Goal: Find specific page/section

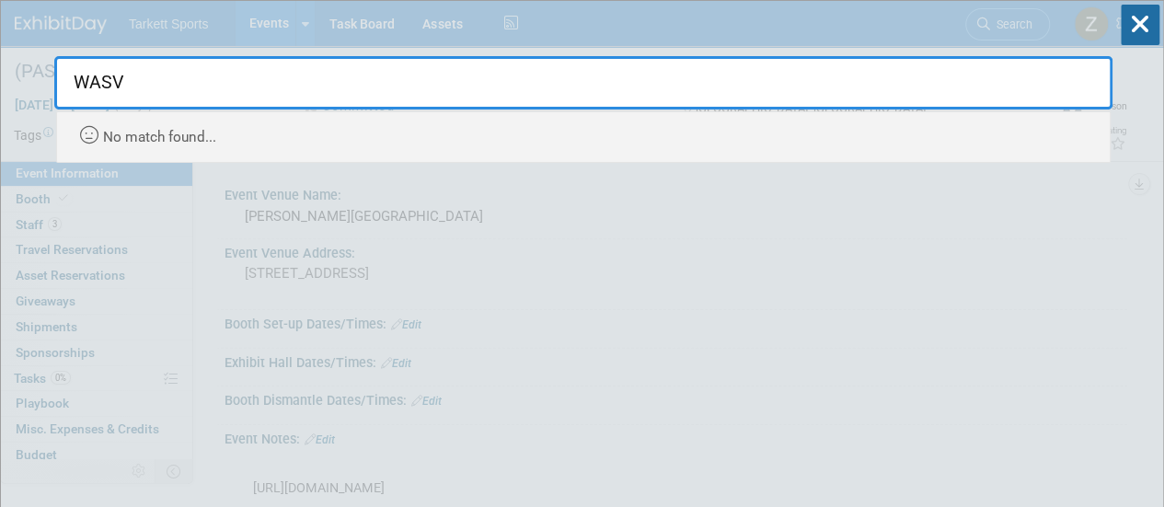
type input "WAS"
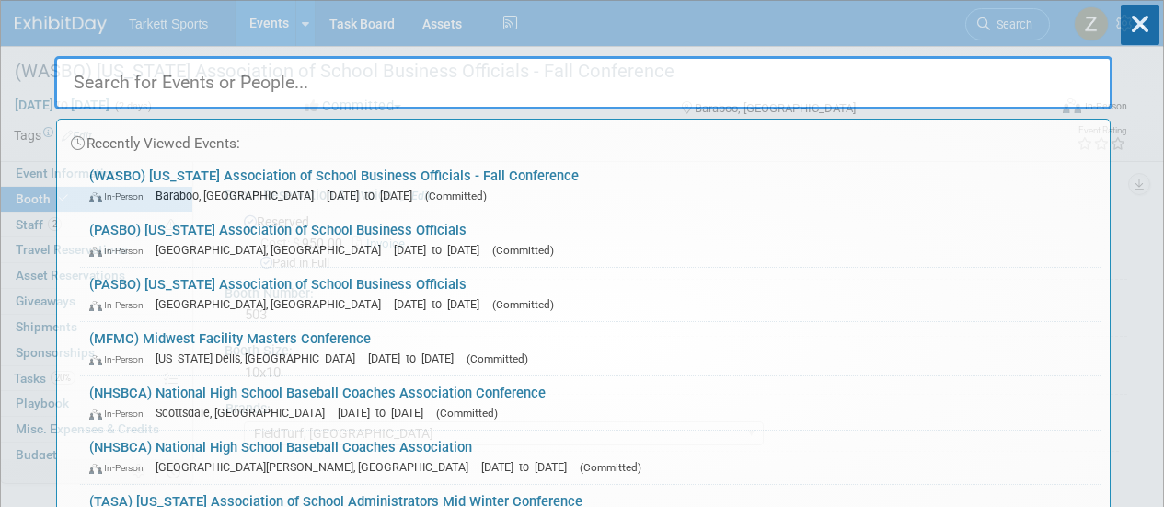
select select "FieldTurf, [GEOGRAPHIC_DATA]"
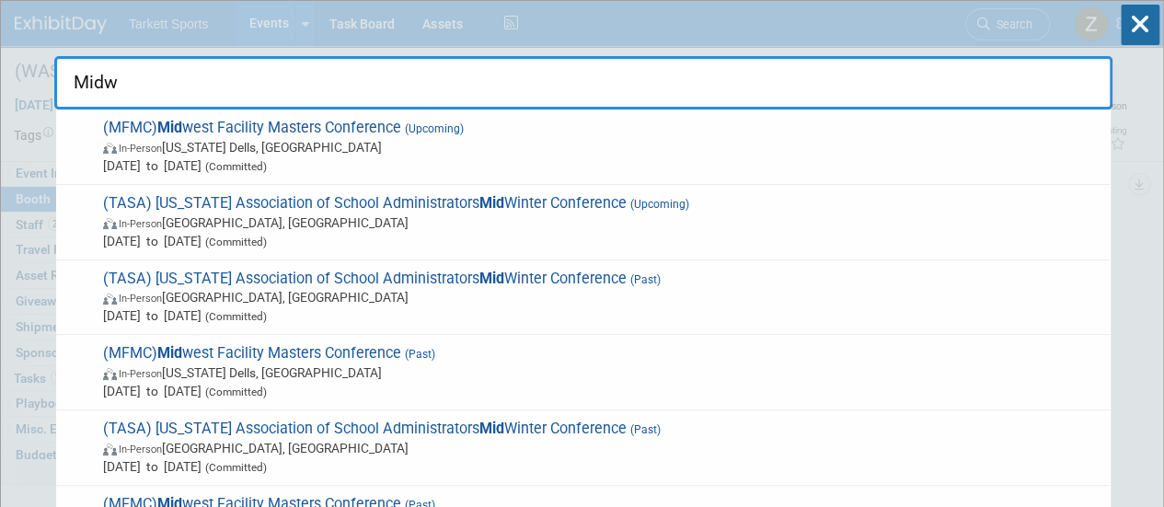
type input "Midwe"
